Goal: Task Accomplishment & Management: Complete application form

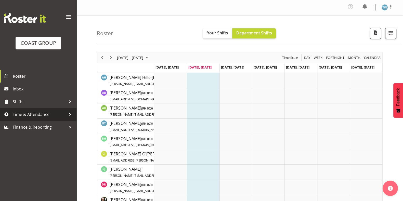
click at [42, 114] on span "Time & Attendance" at bounding box center [39, 115] width 53 height 8
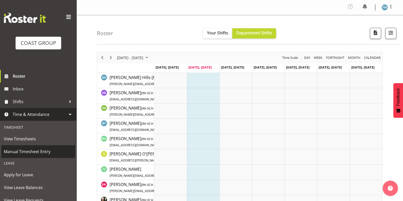
click at [31, 149] on span "Manual Timesheet Entry" at bounding box center [38, 152] width 69 height 8
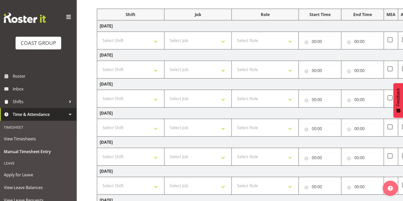
scroll to position [111, 0]
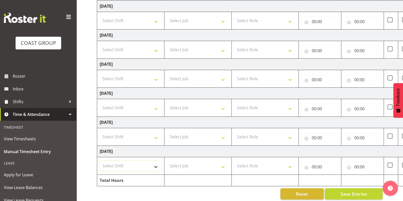
click at [150, 162] on select "Select Shift CHC SIGN ADMIN (LEAVE ALONE, DONT MAKE INACTIVE) DW CHC ARK WORK D…" at bounding box center [131, 166] width 62 height 10
select select "62215"
click at [100, 161] on select "Select Shift CHC SIGN ADMIN (LEAVE ALONE, DONT MAKE INACTIVE) DW CHC ARK WORK D…" at bounding box center [131, 166] width 62 height 10
click at [195, 165] on select "Select Job 1 Carlton Events 1 [PERSON_NAME][GEOGRAPHIC_DATA] 1 [PERSON_NAME][GE…" at bounding box center [198, 166] width 62 height 10
click at [258, 166] on select "Select Role ACCOUNT MANAGER [PERSON_NAME]" at bounding box center [265, 166] width 62 height 10
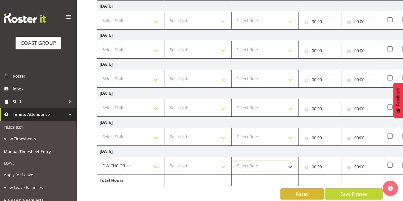
select select "216"
click at [234, 161] on select "Select Role ACCOUNT MANAGER [PERSON_NAME]" at bounding box center [265, 166] width 62 height 10
click at [321, 166] on input "00:00" at bounding box center [319, 167] width 37 height 10
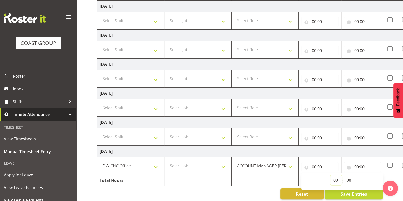
click at [335, 177] on select "00 01 02 03 04 05 06 07 08 09 10 11 12 13 14 15 16 17 18 19 20 21 22 23" at bounding box center [335, 180] width 11 height 10
select select "7"
click at [330, 175] on select "00 01 02 03 04 05 06 07 08 09 10 11 12 13 14 15 16 17 18 19 20 21 22 23" at bounding box center [335, 180] width 11 height 10
type input "07:00"
click at [337, 179] on select "00 01 02 03 04 05 06 07 08 09 10 11 12 13 14 15 16 17 18 19 20 21 22 23" at bounding box center [335, 180] width 11 height 10
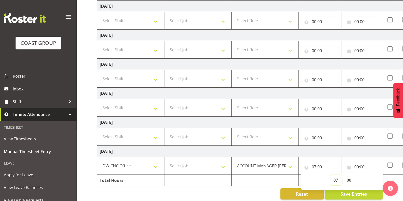
select select "8"
click at [330, 175] on select "00 01 02 03 04 05 06 07 08 09 10 11 12 13 14 15 16 17 18 19 20 21 22 23" at bounding box center [335, 180] width 11 height 10
type input "08:00"
click at [359, 166] on input "00:00" at bounding box center [362, 167] width 37 height 10
click at [377, 178] on select "00 01 02 03 04 05 06 07 08 09 10 11 12 13 14 15 16 17 18 19 20 21 22 23" at bounding box center [378, 180] width 11 height 10
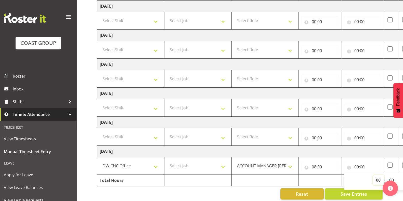
select select "17"
click at [373, 175] on select "00 01 02 03 04 05 06 07 08 09 10 11 12 13 14 15 16 17 18 19 20 21 22 23" at bounding box center [378, 180] width 11 height 10
type input "17:00"
click at [263, 194] on div "Reset Save Entries" at bounding box center [239, 193] width 285 height 11
click at [341, 191] on span "Save Entries" at bounding box center [353, 193] width 26 height 7
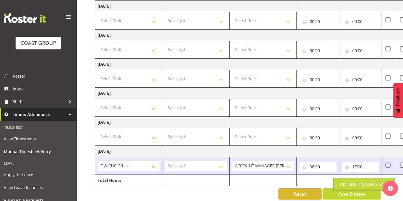
scroll to position [0, 0]
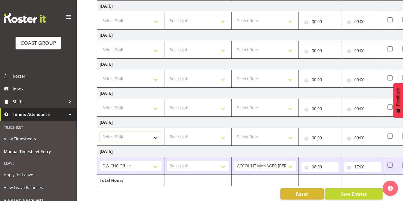
click at [146, 137] on select "Select Shift CHC SIGN ADMIN (LEAVE ALONE, DONT MAKE INACTIVE) DW CHC ARK WORK D…" at bounding box center [131, 137] width 62 height 10
select select "18697"
click at [100, 132] on select "Select Shift CHC SIGN ADMIN (LEAVE ALONE, DONT MAKE INACTIVE) DW CHC ARK WORK D…" at bounding box center [131, 137] width 62 height 10
click at [260, 134] on select "Select Role ACCOUNT MANAGER [PERSON_NAME]" at bounding box center [265, 137] width 62 height 10
select select "216"
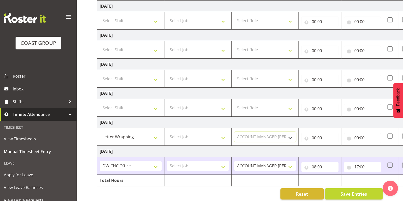
click at [234, 132] on select "Select Role ACCOUNT MANAGER [PERSON_NAME]" at bounding box center [265, 137] width 62 height 10
click at [320, 139] on input "00:00" at bounding box center [319, 138] width 37 height 10
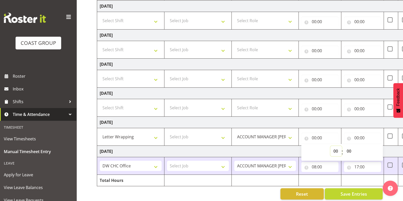
click at [334, 149] on select "00 01 02 03 04 05 06 07 08 09 10 11 12 13 14 15 16 17 18 19 20 21 22 23" at bounding box center [335, 151] width 11 height 10
select select "7"
click at [330, 146] on select "00 01 02 03 04 05 06 07 08 09 10 11 12 13 14 15 16 17 18 19 20 21 22 23" at bounding box center [335, 151] width 11 height 10
type input "07:00"
click at [350, 151] on select "00 01 02 03 04 05 06 07 08 09 10 11 12 13 14 15 16 17 18 19 20 21 22 23 24 25 2…" at bounding box center [348, 151] width 11 height 10
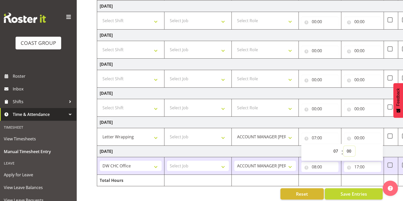
select select "30"
click at [343, 146] on select "00 01 02 03 04 05 06 07 08 09 10 11 12 13 14 15 16 17 18 19 20 21 22 23 24 25 2…" at bounding box center [348, 151] width 11 height 10
type input "07:30"
click at [361, 136] on input "00:00" at bounding box center [362, 138] width 37 height 10
click at [380, 151] on select "00 01 02 03 04 05 06 07 08 09 10 11 12 13 14 15 16 17 18 19 20 21 22 23" at bounding box center [378, 151] width 11 height 10
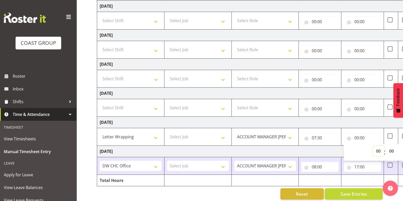
select select "16"
click at [373, 146] on select "00 01 02 03 04 05 06 07 08 09 10 11 12 13 14 15 16 17 18 19 20 21 22 23" at bounding box center [378, 151] width 11 height 10
type input "16:00"
click at [391, 148] on select "00 01 02 03 04 05 06 07 08 09 10 11 12 13 14 15 16 17 18 19 20 21 22 23 24 25 2…" at bounding box center [391, 151] width 11 height 10
select select "45"
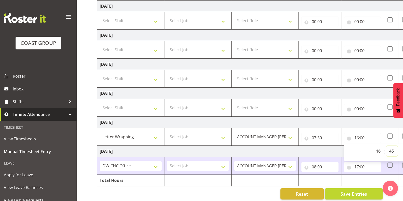
click at [386, 146] on select "00 01 02 03 04 05 06 07 08 09 10 11 12 13 14 15 16 17 18 19 20 21 22 23 24 25 2…" at bounding box center [391, 151] width 11 height 10
type input "16:45"
click at [367, 119] on td "[DATE]" at bounding box center [275, 122] width 356 height 11
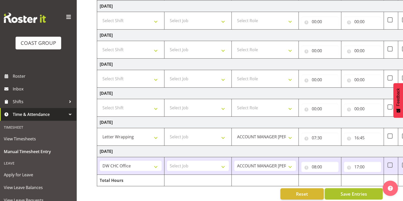
click at [345, 192] on span "Save Entries" at bounding box center [353, 193] width 26 height 7
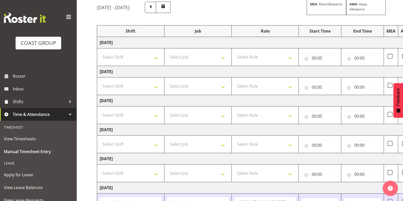
scroll to position [45, 0]
click at [132, 58] on select "Select Shift CHC SIGN ADMIN (LEAVE ALONE, DONT MAKE INACTIVE) DW CHC ARK WORK D…" at bounding box center [131, 57] width 62 height 10
select select "62215"
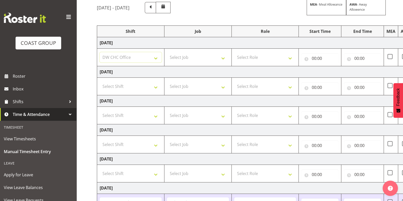
click at [100, 52] on select "Select Shift CHC SIGN ADMIN (LEAVE ALONE, DONT MAKE INACTIVE) DW CHC ARK WORK D…" at bounding box center [131, 57] width 62 height 10
click at [263, 60] on select "Select Role ACCOUNT MANAGER [PERSON_NAME]" at bounding box center [265, 57] width 62 height 10
select select "216"
click at [234, 52] on select "Select Role ACCOUNT MANAGER [PERSON_NAME]" at bounding box center [265, 57] width 62 height 10
click at [318, 62] on input "00:00" at bounding box center [319, 58] width 37 height 10
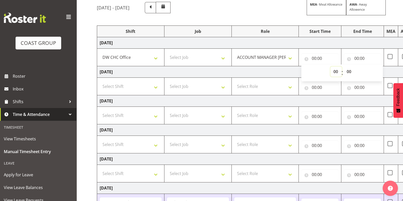
click at [333, 71] on select "00 01 02 03 04 05 06 07 08 09 10 11 12 13 14 15 16 17 18 19 20 21 22 23" at bounding box center [335, 71] width 11 height 10
select select "8"
click at [330, 66] on select "00 01 02 03 04 05 06 07 08 09 10 11 12 13 14 15 16 17 18 19 20 21 22 23" at bounding box center [335, 71] width 11 height 10
type input "08:00"
click at [363, 51] on div "00:00 00 01 02 03 04 05 06 07 08 09 10 11 12 13 14 15 16 17 18 19 20 21 22 23 :…" at bounding box center [362, 57] width 37 height 12
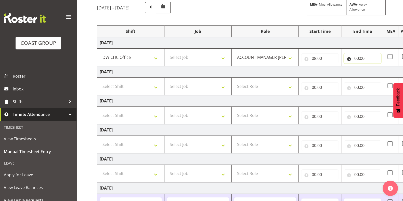
click at [360, 55] on input "00:00" at bounding box center [362, 58] width 37 height 10
click at [377, 71] on select "00 01 02 03 04 05 06 07 08 09 10 11 12 13 14 15 16 17 18 19 20 21 22 23" at bounding box center [378, 71] width 11 height 10
select select "15"
click at [373, 66] on select "00 01 02 03 04 05 06 07 08 09 10 11 12 13 14 15 16 17 18 19 20 21 22 23" at bounding box center [378, 71] width 11 height 10
type input "15:00"
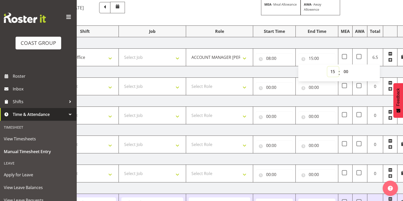
scroll to position [0, 51]
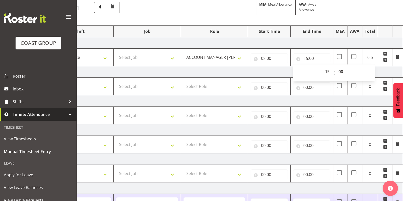
click at [275, 72] on td "[DATE]" at bounding box center [224, 71] width 356 height 11
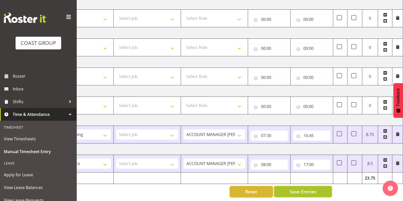
click at [304, 188] on span "Save Entries" at bounding box center [302, 191] width 26 height 7
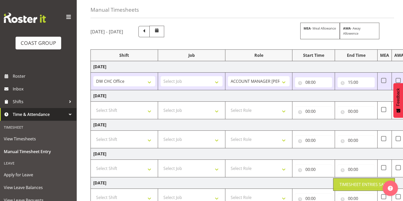
scroll to position [0, 0]
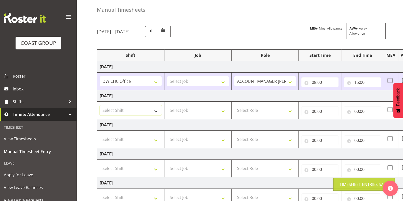
click at [134, 108] on select "Select Shift CHC SIGN ADMIN (LEAVE ALONE, DONT MAKE INACTIVE) DW CHC ARK WORK D…" at bounding box center [131, 110] width 62 height 10
click at [137, 107] on select "Select Shift CHC SIGN ADMIN (LEAVE ALONE, DONT MAKE INACTIVE) DW CHC ARK WORK D…" at bounding box center [131, 110] width 62 height 10
select select "62215"
click at [100, 105] on select "Select Shift CHC SIGN ADMIN (LEAVE ALONE, DONT MAKE INACTIVE) DW CHC ARK WORK D…" at bounding box center [131, 110] width 62 height 10
click at [244, 109] on select "Select Role ACCOUNT MANAGER [PERSON_NAME]" at bounding box center [265, 110] width 62 height 10
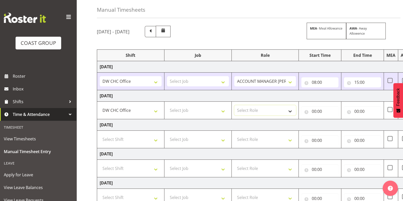
select select "216"
click at [234, 105] on select "Select Role ACCOUNT MANAGER [PERSON_NAME]" at bounding box center [265, 110] width 62 height 10
click at [326, 110] on input "00:00" at bounding box center [319, 111] width 37 height 10
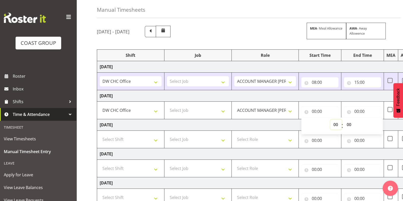
click at [335, 124] on select "00 01 02 03 04 05 06 07 08 09 10 11 12 13 14 15 16 17 18 19 20 21 22 23" at bounding box center [335, 124] width 11 height 10
select select "7"
click at [330, 119] on select "00 01 02 03 04 05 06 07 08 09 10 11 12 13 14 15 16 17 18 19 20 21 22 23" at bounding box center [335, 124] width 11 height 10
type input "07:00"
click at [349, 122] on select "00 01 02 03 04 05 06 07 08 09 10 11 12 13 14 15 16 17 18 19 20 21 22 23 24 25 2…" at bounding box center [348, 124] width 11 height 10
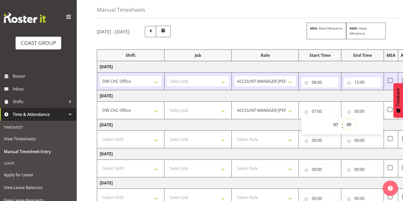
select select "30"
click at [343, 119] on select "00 01 02 03 04 05 06 07 08 09 10 11 12 13 14 15 16 17 18 19 20 21 22 23 24 25 2…" at bounding box center [348, 124] width 11 height 10
type input "07:30"
click at [360, 109] on input "00:00" at bounding box center [362, 111] width 37 height 10
click at [376, 126] on select "00 01 02 03 04 05 06 07 08 09 10 11 12 13 14 15 16 17 18 19 20 21 22 23" at bounding box center [378, 124] width 11 height 10
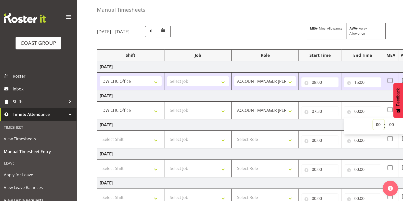
select select "16"
click at [373, 119] on select "00 01 02 03 04 05 06 07 08 09 10 11 12 13 14 15 16 17 18 19 20 21 22 23" at bounding box center [378, 124] width 11 height 10
type input "16:00"
click at [390, 128] on select "00 01 02 03 04 05 06 07 08 09 10 11 12 13 14 15 16 17 18 19 20 21 22 23 24 25 2…" at bounding box center [391, 124] width 11 height 10
select select "30"
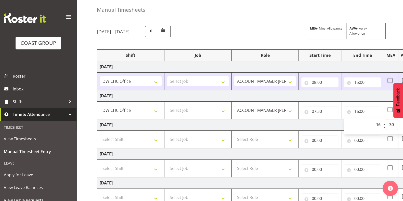
click at [386, 119] on select "00 01 02 03 04 05 06 07 08 09 10 11 12 13 14 15 16 17 18 19 20 21 22 23 24 25 2…" at bounding box center [391, 124] width 11 height 10
type input "16:30"
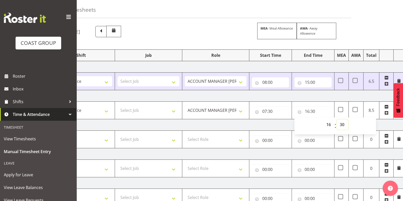
scroll to position [0, 51]
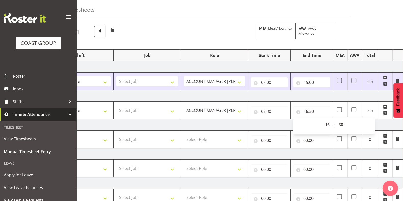
click at [280, 127] on td "[DATE]" at bounding box center [224, 124] width 356 height 11
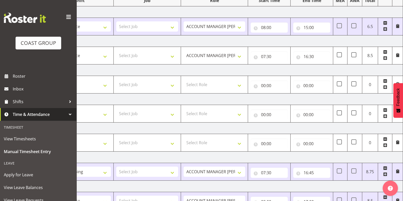
scroll to position [117, 0]
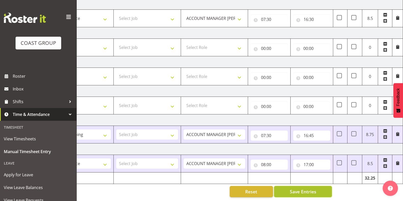
click at [301, 188] on span "Save Entries" at bounding box center [302, 191] width 26 height 7
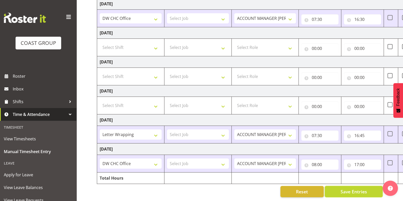
scroll to position [0, 0]
click at [123, 44] on select "Select Shift CHC SIGN ADMIN (LEAVE ALONE, DONT MAKE INACTIVE) DW CHC ARK WORK D…" at bounding box center [131, 47] width 62 height 10
select select "62215"
click at [100, 42] on select "Select Shift CHC SIGN ADMIN (LEAVE ALONE, DONT MAKE INACTIVE) DW CHC ARK WORK D…" at bounding box center [131, 47] width 62 height 10
click at [246, 42] on select "Select Role ACCOUNT MANAGER [PERSON_NAME]" at bounding box center [265, 47] width 62 height 10
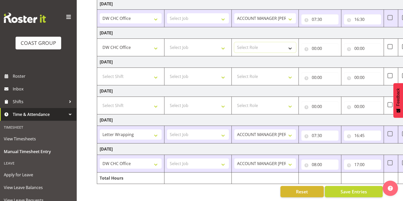
select select "216"
click at [234, 42] on select "Select Role ACCOUNT MANAGER [PERSON_NAME]" at bounding box center [265, 47] width 62 height 10
click at [315, 43] on input "00:00" at bounding box center [319, 48] width 37 height 10
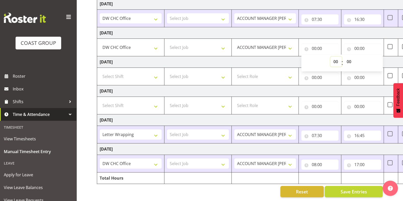
click at [335, 57] on select "00 01 02 03 04 05 06 07 08 09 10 11 12 13 14 15 16 17 18 19 20 21 22 23" at bounding box center [335, 62] width 11 height 10
select select "8"
click at [330, 57] on select "00 01 02 03 04 05 06 07 08 09 10 11 12 13 14 15 16 17 18 19 20 21 22 23" at bounding box center [335, 62] width 11 height 10
type input "08:00"
click at [357, 43] on input "00:00" at bounding box center [362, 48] width 37 height 10
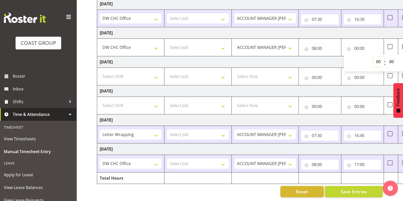
click at [376, 59] on select "00 01 02 03 04 05 06 07 08 09 10 11 12 13 14 15 16 17 18 19 20 21 22 23" at bounding box center [378, 62] width 11 height 10
select select "16"
click at [373, 57] on select "00 01 02 03 04 05 06 07 08 09 10 11 12 13 14 15 16 17 18 19 20 21 22 23" at bounding box center [378, 62] width 11 height 10
type input "16:00"
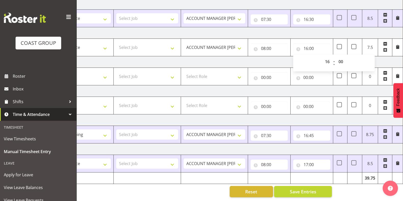
click at [270, 60] on td "[DATE]" at bounding box center [224, 61] width 356 height 11
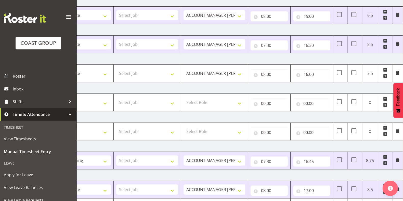
scroll to position [117, 0]
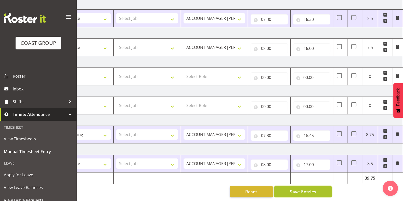
click at [308, 189] on span "Save Entries" at bounding box center [302, 191] width 26 height 7
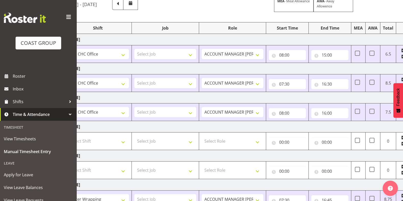
scroll to position [0, 32]
click at [327, 54] on input "15:00" at bounding box center [330, 55] width 37 height 10
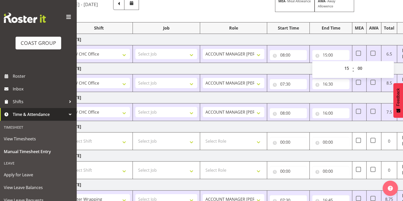
click at [303, 33] on th "Start Time" at bounding box center [288, 27] width 43 height 11
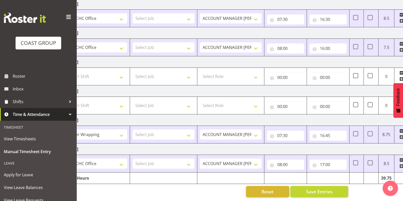
scroll to position [0, 35]
click at [285, 160] on input "08:00" at bounding box center [284, 164] width 37 height 10
click at [301, 173] on select "00 01 02 03 04 05 06 07 08 09 10 11 12 13 14 15 16 17 18 19 20 21 22 23" at bounding box center [300, 178] width 11 height 10
select select "7"
click at [295, 173] on select "00 01 02 03 04 05 06 07 08 09 10 11 12 13 14 15 16 17 18 19 20 21 22 23" at bounding box center [300, 178] width 11 height 10
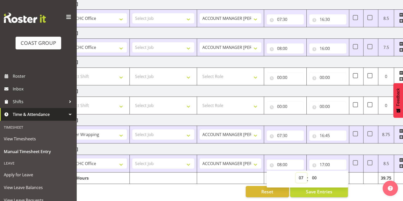
type input "07:00"
click at [312, 173] on select "00 01 02 03 04 05 06 07 08 09 10 11 12 13 14 15 16 17 18 19 20 21 22 23 24 25 2…" at bounding box center [314, 178] width 11 height 10
select select "45"
click at [309, 173] on select "00 01 02 03 04 05 06 07 08 09 10 11 12 13 14 15 16 17 18 19 20 21 22 23 24 25 2…" at bounding box center [314, 178] width 11 height 10
type input "07:45"
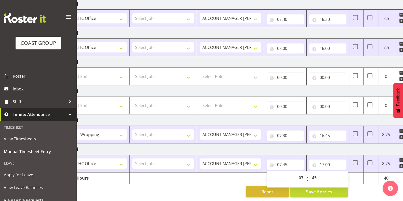
click at [363, 187] on div "[DATE] - [DATE] MEA - Meal Allowance AWA - Away Allowence Shift Job Role Start …" at bounding box center [215, 65] width 306 height 271
click at [325, 159] on input "17:00" at bounding box center [327, 164] width 37 height 10
click at [343, 173] on select "00 01 02 03 04 05 06 07 08 09 10 11 12 13 14 15 16 17 18 19 20 21 22 23" at bounding box center [343, 178] width 11 height 10
select select "16"
click at [338, 173] on select "00 01 02 03 04 05 06 07 08 09 10 11 12 13 14 15 16 17 18 19 20 21 22 23" at bounding box center [343, 178] width 11 height 10
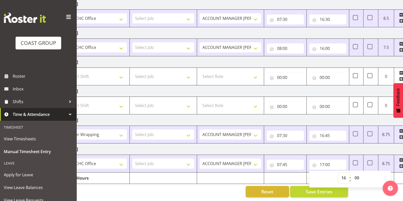
type input "16:00"
click at [359, 173] on select "00 01 02 03 04 05 06 07 08 09 10 11 12 13 14 15 16 17 18 19 20 21 22 23 24 25 2…" at bounding box center [356, 178] width 11 height 10
select select "45"
click at [351, 173] on select "00 01 02 03 04 05 06 07 08 09 10 11 12 13 14 15 16 17 18 19 20 21 22 23 24 25 2…" at bounding box center [356, 178] width 11 height 10
type input "16:45"
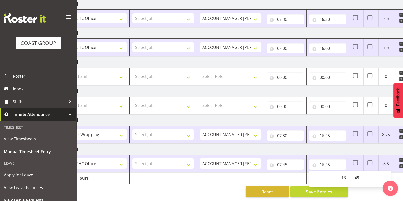
click at [360, 187] on div "[DATE] - [DATE] MEA - Meal Allowance AWA - Away Allowence Shift Job Role Start …" at bounding box center [215, 65] width 306 height 271
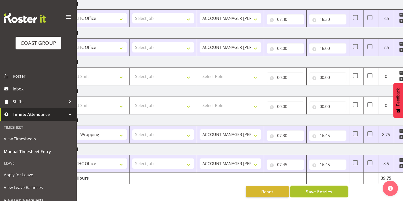
click at [324, 188] on span "Save Entries" at bounding box center [318, 191] width 26 height 7
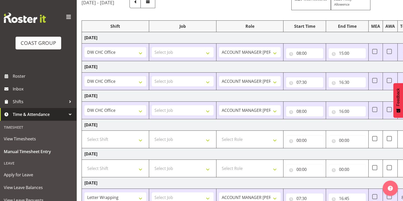
scroll to position [49, 0]
click at [344, 56] on input "15:00" at bounding box center [346, 54] width 37 height 10
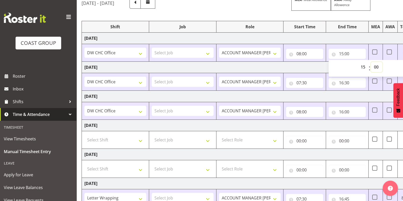
click at [377, 67] on select "00 01 02 03 04 05 06 07 08 09 10 11 12 13 14 15 16 17 18 19 20 21 22 23 24 25 2…" at bounding box center [376, 67] width 11 height 10
select select "30"
click at [371, 62] on select "00 01 02 03 04 05 06 07 08 09 10 11 12 13 14 15 16 17 18 19 20 21 22 23 24 25 2…" at bounding box center [376, 67] width 11 height 10
type input "15:30"
click at [307, 53] on input "08:00" at bounding box center [304, 54] width 37 height 10
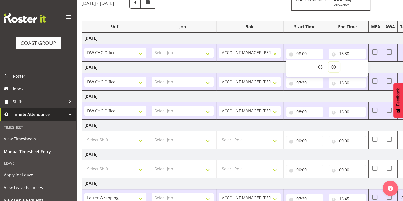
click at [336, 66] on select "00 01 02 03 04 05 06 07 08 09 10 11 12 13 14 15 16 17 18 19 20 21 22 23 24 25 2…" at bounding box center [333, 67] width 11 height 10
select select "15"
click at [328, 62] on select "00 01 02 03 04 05 06 07 08 09 10 11 12 13 14 15 16 17 18 19 20 21 22 23 24 25 2…" at bounding box center [333, 67] width 11 height 10
type input "08:15"
click at [252, 68] on td "[DATE]" at bounding box center [260, 67] width 356 height 11
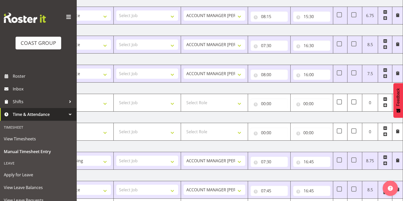
scroll to position [117, 0]
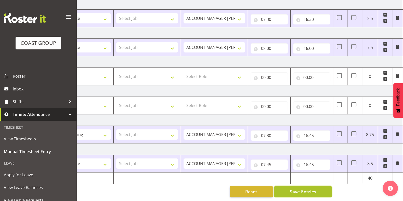
click at [315, 189] on span "Save Entries" at bounding box center [302, 191] width 26 height 7
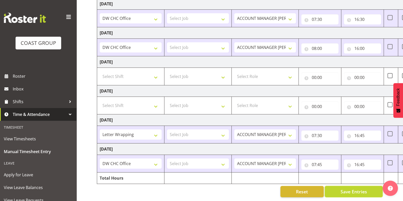
scroll to position [0, 51]
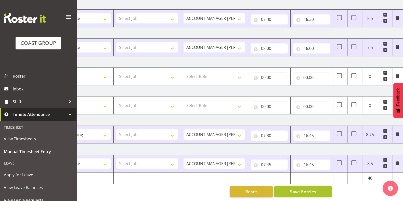
click at [313, 188] on span "Save Entries" at bounding box center [302, 191] width 26 height 7
